Goal: Transaction & Acquisition: Purchase product/service

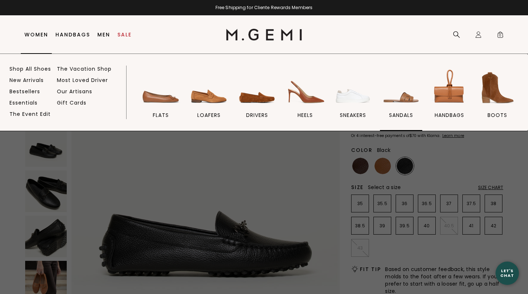
click at [400, 102] on img at bounding box center [400, 87] width 41 height 41
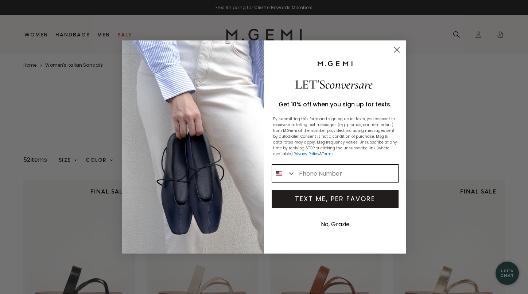
scroll to position [10, 0]
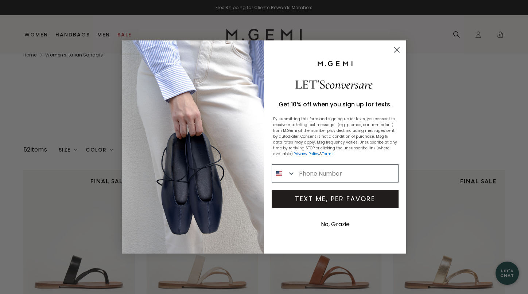
click at [396, 48] on circle "Close dialog" at bounding box center [397, 50] width 12 height 12
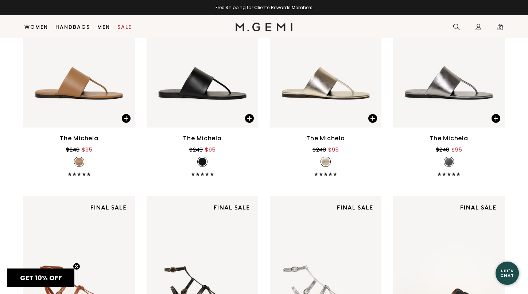
scroll to position [1039, 0]
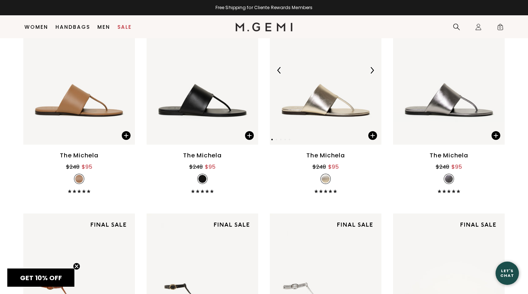
click at [305, 118] on img at bounding box center [326, 70] width 112 height 149
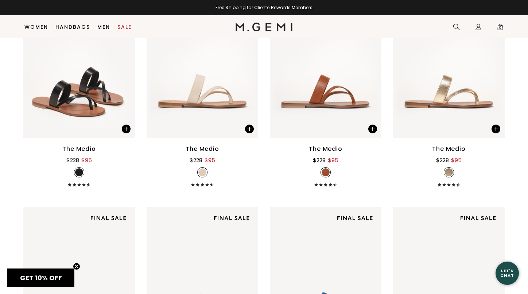
scroll to position [93, 0]
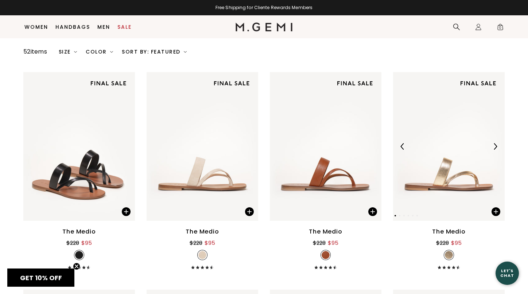
click at [452, 163] on img at bounding box center [449, 146] width 112 height 149
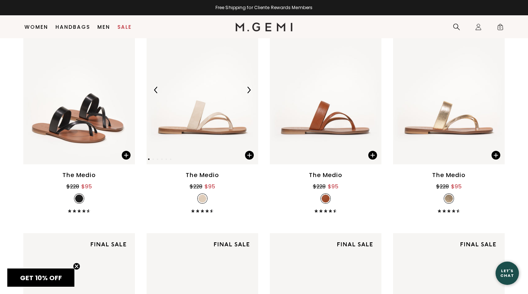
scroll to position [0, 0]
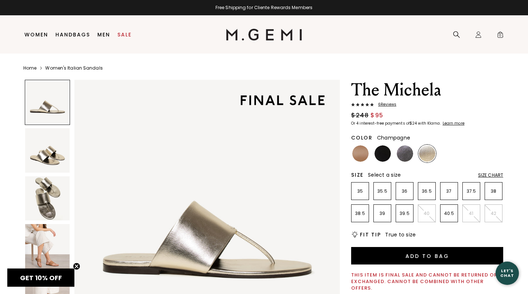
click at [424, 156] on img at bounding box center [427, 153] width 16 height 16
click at [409, 156] on img at bounding box center [404, 153] width 16 height 16
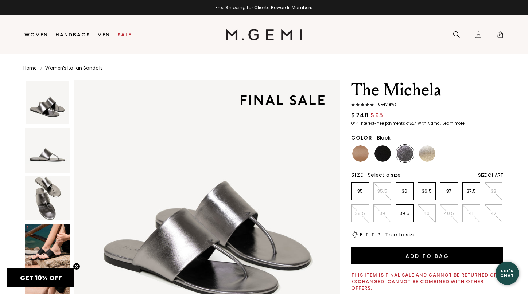
click at [389, 157] on img at bounding box center [382, 153] width 16 height 16
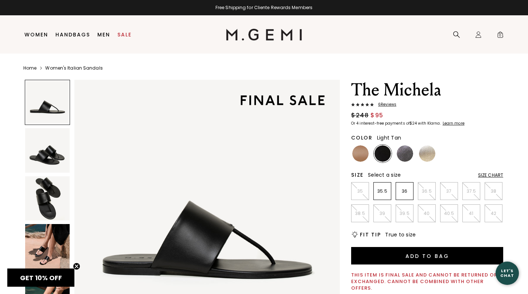
click at [359, 157] on img at bounding box center [360, 153] width 16 height 16
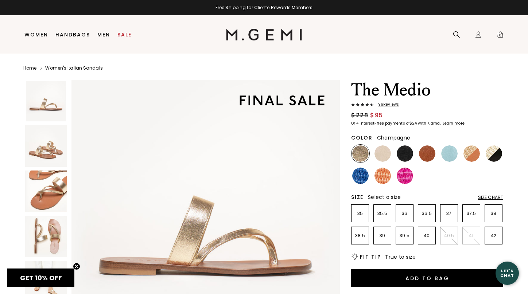
click at [54, 190] on img at bounding box center [46, 192] width 42 height 42
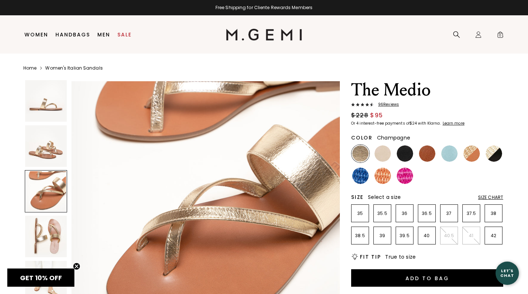
scroll to position [551, 0]
